Goal: Task Accomplishment & Management: Complete application form

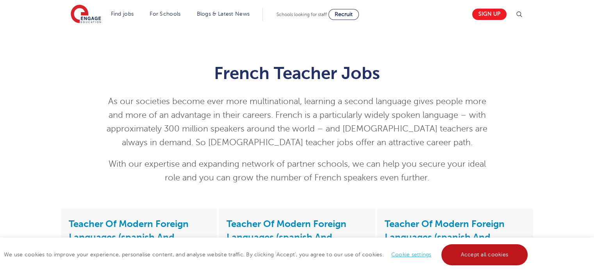
click at [505, 250] on link "Accept all cookies" at bounding box center [484, 254] width 87 height 21
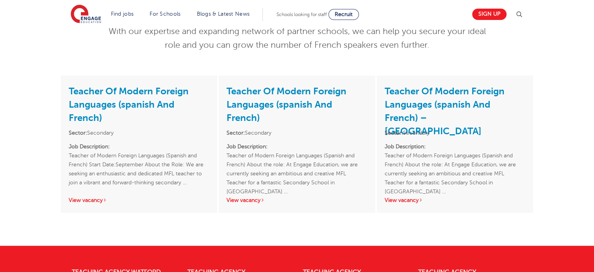
scroll to position [131, 0]
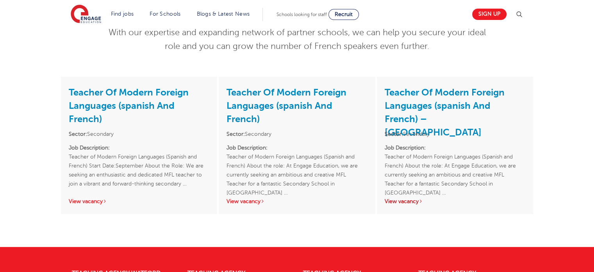
click at [411, 203] on link "View vacancy" at bounding box center [404, 201] width 38 height 6
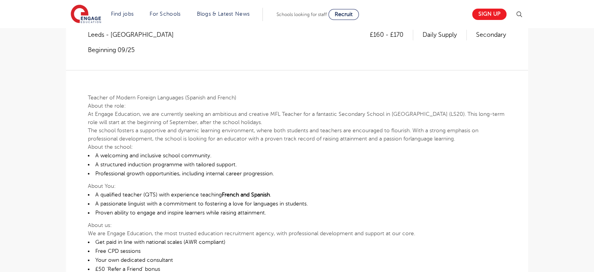
scroll to position [145, 0]
